Goal: Navigation & Orientation: Find specific page/section

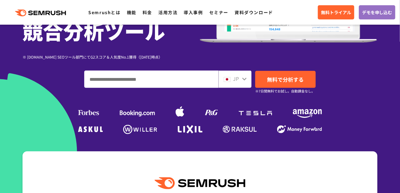
click at [244, 79] on icon at bounding box center [244, 79] width 4 height 3
click at [230, 79] on img at bounding box center [227, 79] width 7 height 5
click at [241, 77] on div "JP" at bounding box center [234, 79] width 20 height 8
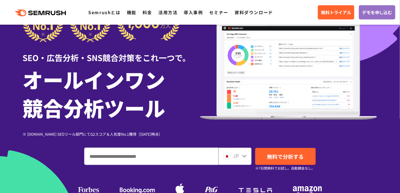
scroll to position [38, 0]
click at [236, 154] on span "JP" at bounding box center [236, 155] width 6 height 7
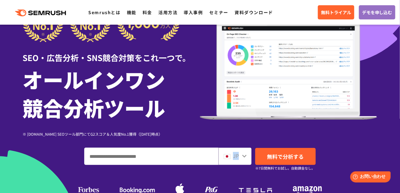
drag, startPoint x: 236, startPoint y: 154, endPoint x: 210, endPoint y: 153, distance: 26.6
click at [236, 154] on span "JP" at bounding box center [236, 155] width 6 height 7
click at [199, 159] on input "ドメイン、キーワードまたはURLを入力してください" at bounding box center [152, 156] width 134 height 17
click at [241, 157] on div "JP" at bounding box center [234, 156] width 20 height 8
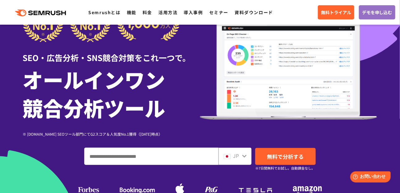
click at [241, 157] on div "JP" at bounding box center [234, 156] width 20 height 8
click at [241, 156] on div "JP" at bounding box center [234, 156] width 20 height 8
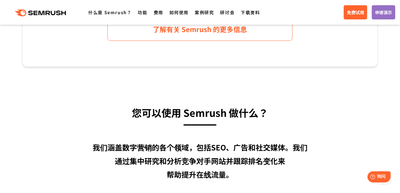
scroll to position [461, 0]
